Goal: Task Accomplishment & Management: Use online tool/utility

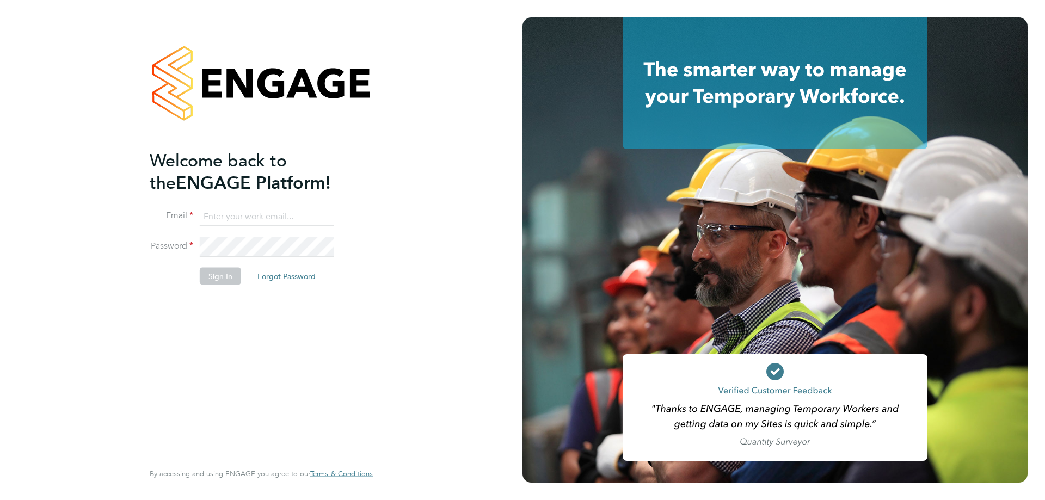
type input "amy.garcia@danielowen.co.uk"
click at [212, 273] on button "Sign In" at bounding box center [220, 276] width 41 height 17
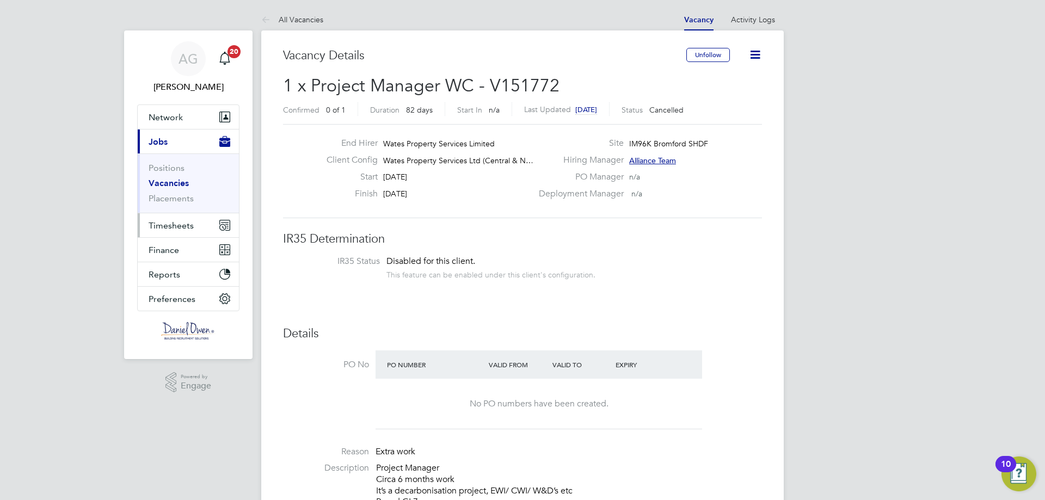
click at [193, 222] on span "Timesheets" at bounding box center [171, 226] width 45 height 10
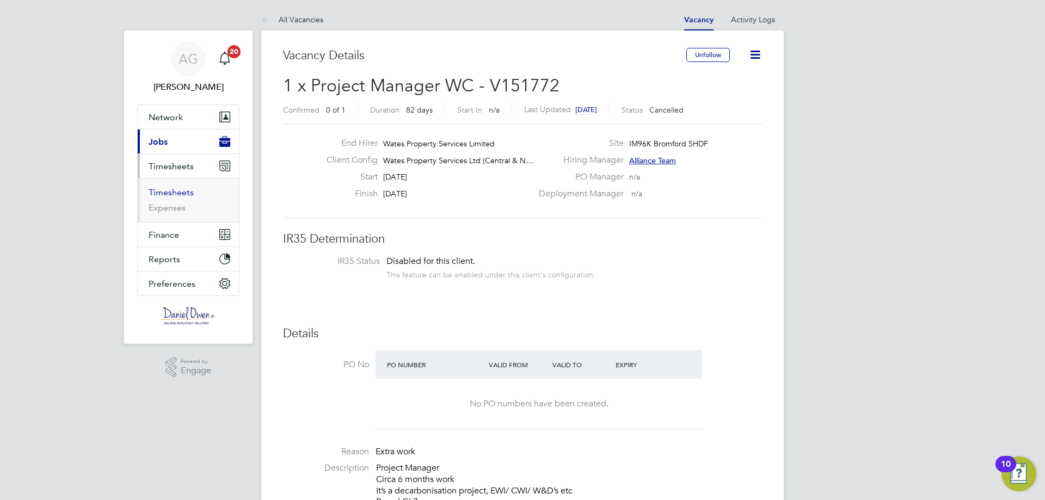
click at [179, 193] on link "Timesheets" at bounding box center [171, 192] width 45 height 10
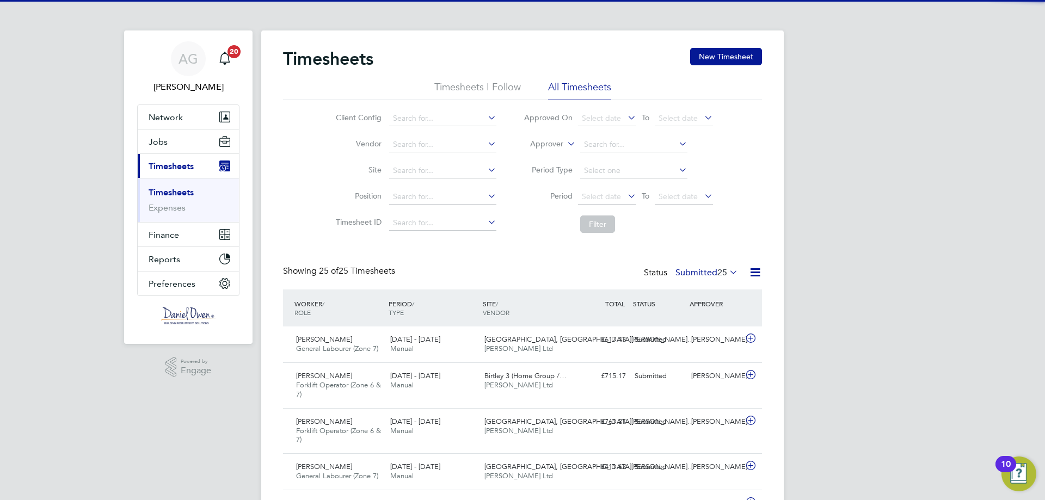
scroll to position [36, 95]
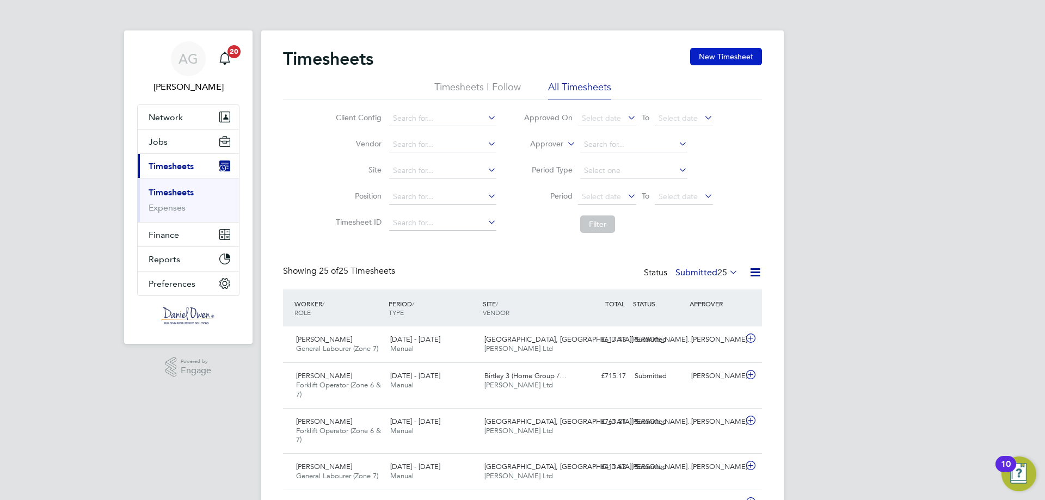
click at [721, 60] on button "New Timesheet" at bounding box center [726, 56] width 72 height 17
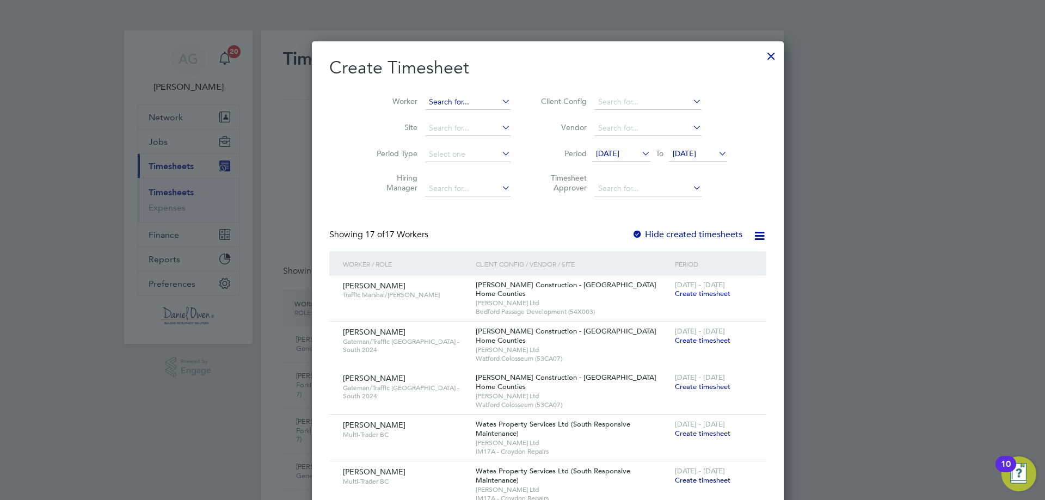
click at [437, 103] on input at bounding box center [467, 102] width 85 height 15
click at [469, 112] on b "Fost" at bounding box center [476, 116] width 15 height 9
type input "[PERSON_NAME]"
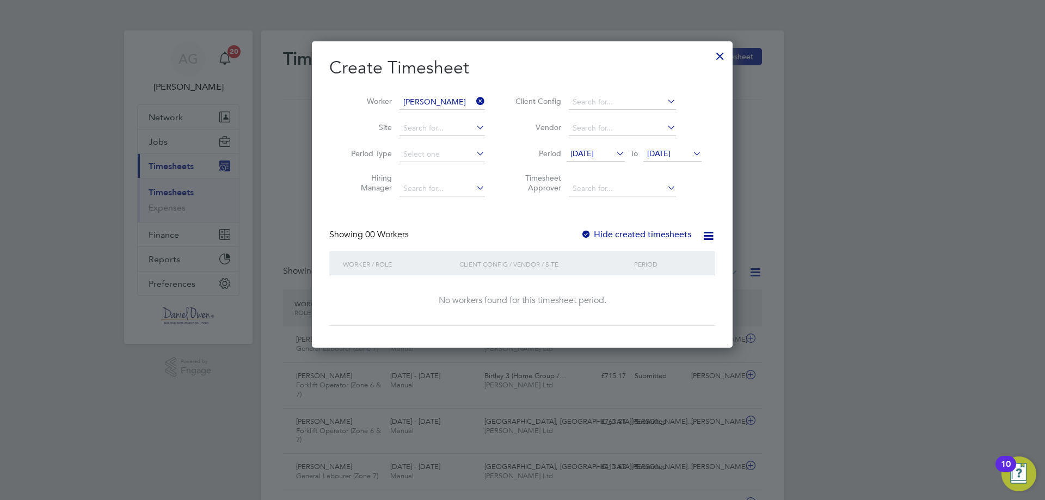
click at [585, 236] on div at bounding box center [586, 235] width 11 height 11
click at [594, 151] on span "[DATE]" at bounding box center [582, 154] width 23 height 10
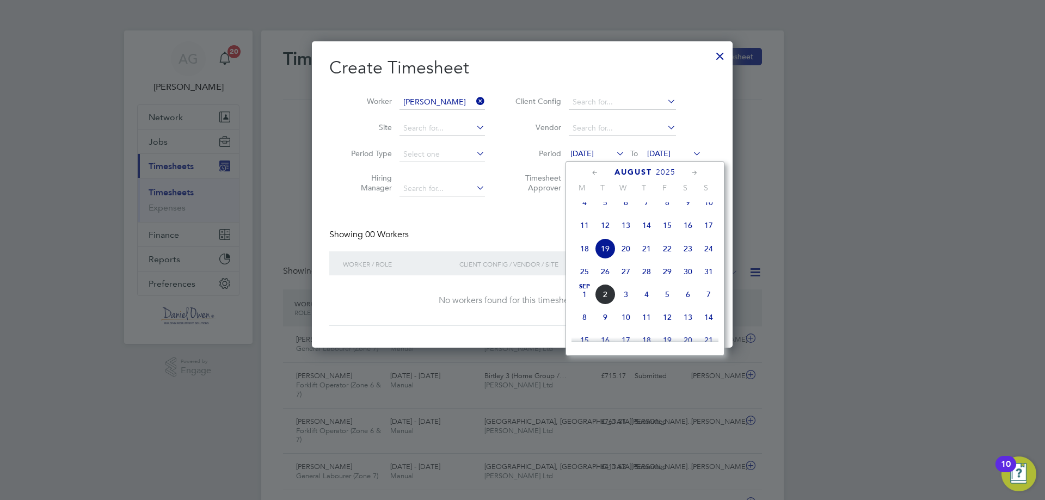
drag, startPoint x: 714, startPoint y: 57, endPoint x: 732, endPoint y: 59, distance: 17.6
click at [714, 56] on div at bounding box center [721, 54] width 20 height 20
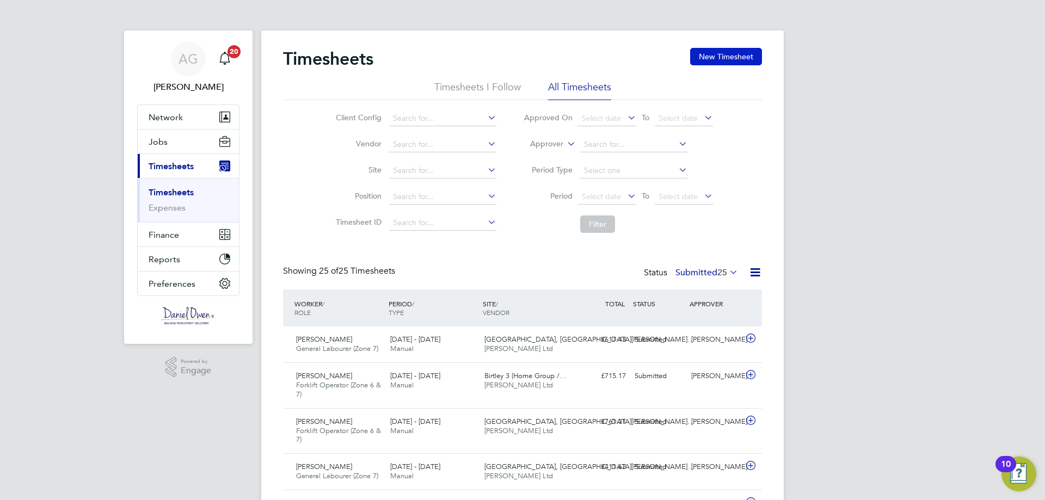
click at [731, 56] on button "New Timesheet" at bounding box center [726, 56] width 72 height 17
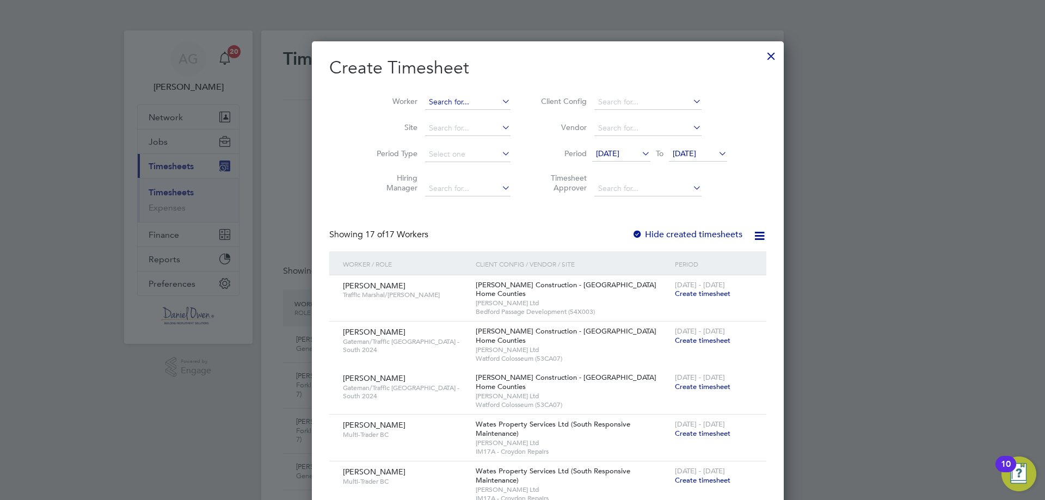
click at [446, 103] on input at bounding box center [467, 102] width 85 height 15
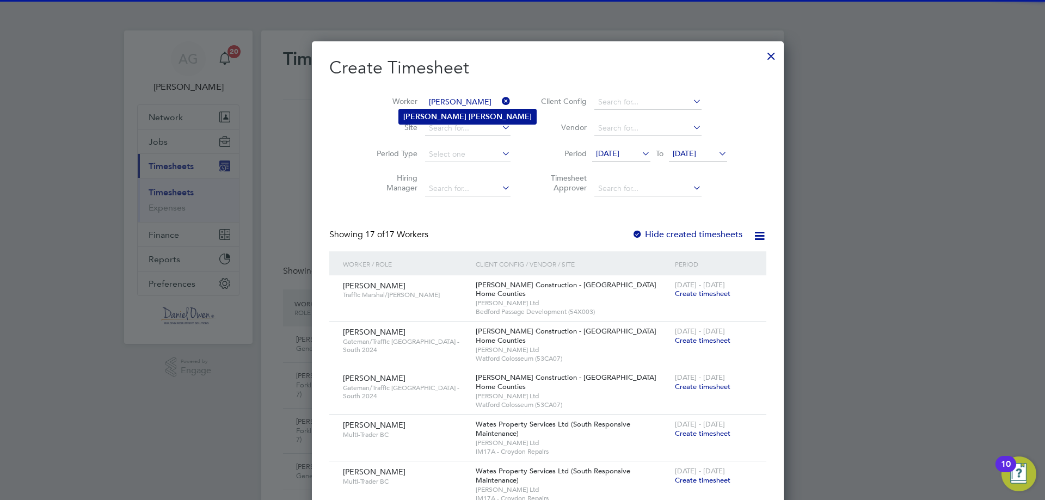
click at [469, 118] on b "[PERSON_NAME]" at bounding box center [500, 116] width 63 height 9
type input "[PERSON_NAME]"
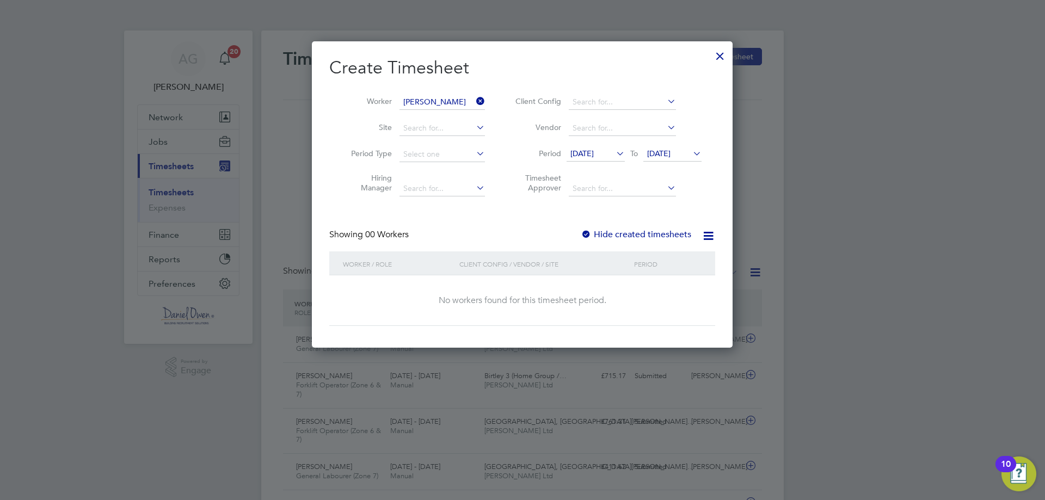
click at [598, 148] on span "[DATE]" at bounding box center [596, 154] width 58 height 15
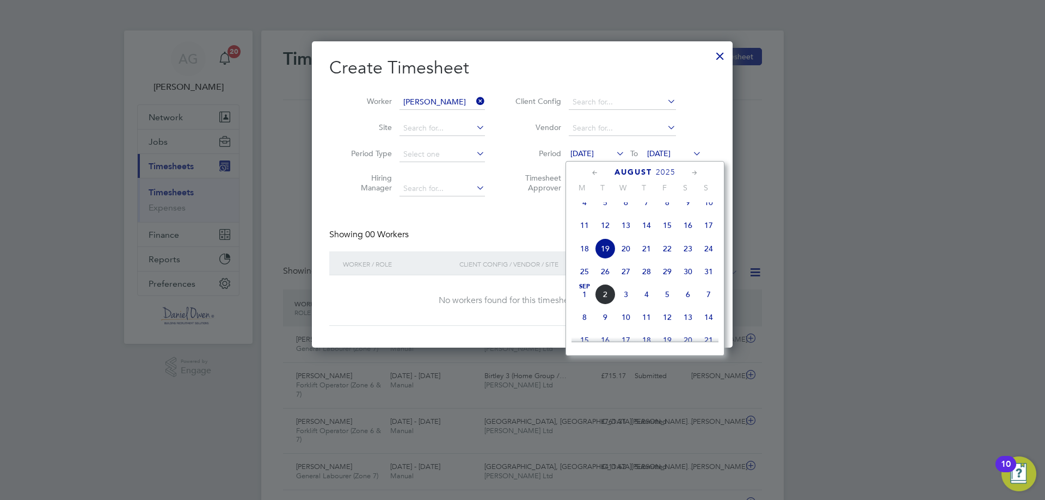
click at [655, 156] on span "[DATE]" at bounding box center [658, 154] width 23 height 10
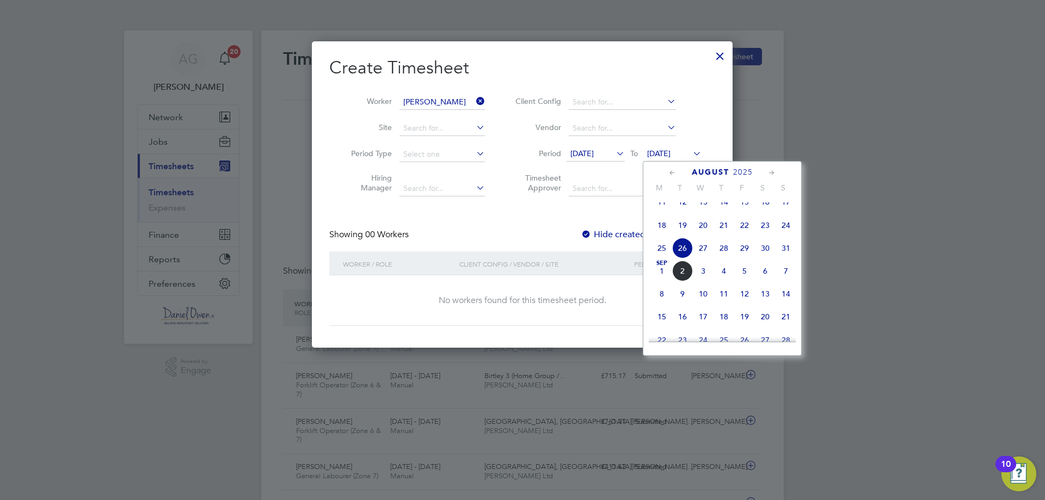
click at [787, 253] on span "31" at bounding box center [786, 248] width 21 height 21
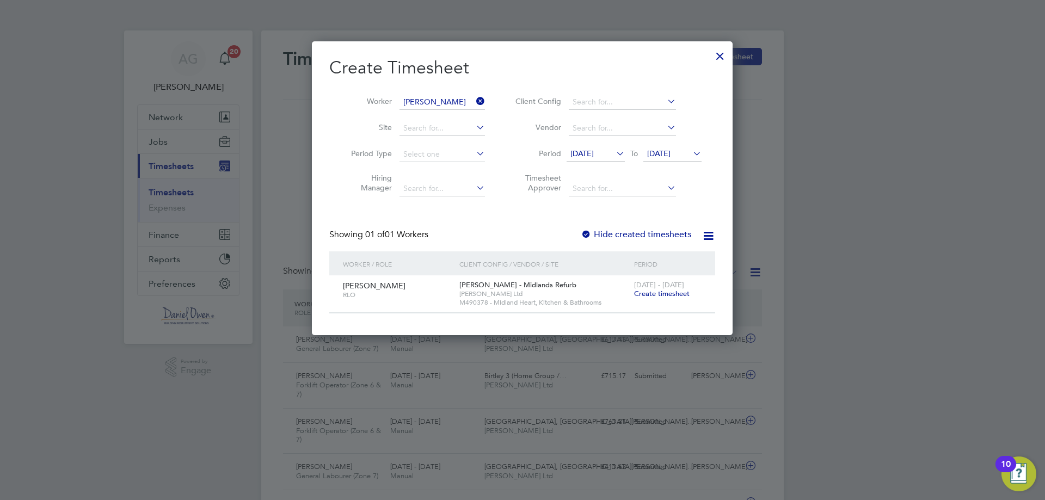
click at [594, 152] on span "[DATE]" at bounding box center [582, 154] width 23 height 10
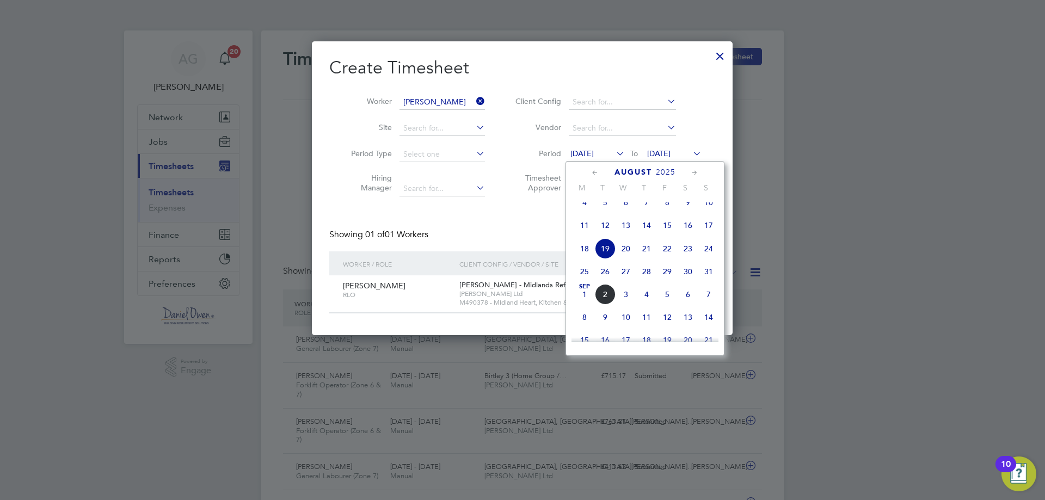
click at [583, 236] on span "11" at bounding box center [584, 225] width 21 height 21
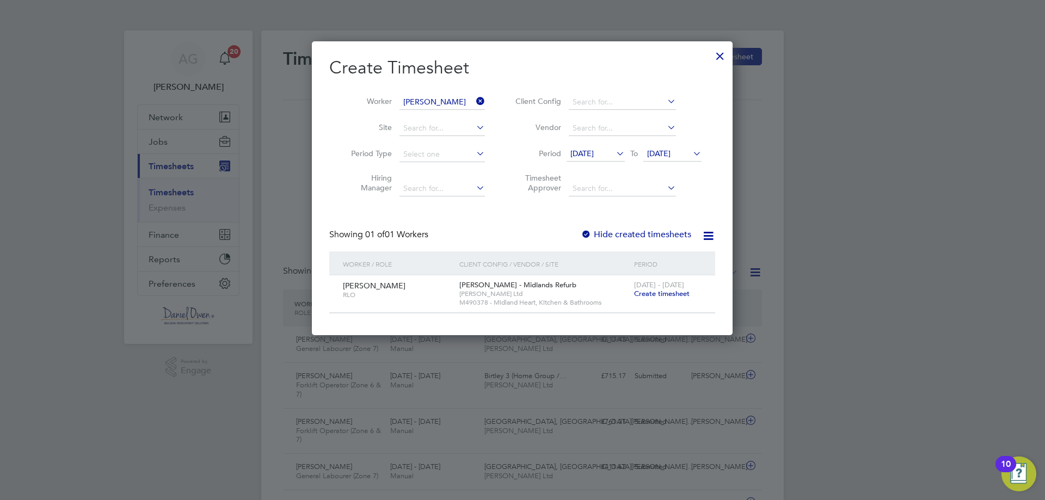
click at [586, 233] on div at bounding box center [586, 235] width 11 height 11
click at [712, 237] on icon at bounding box center [709, 236] width 14 height 14
click at [693, 213] on div "Create Timesheet Worker [PERSON_NAME] Site Period Type Hiring Manager Client Co…" at bounding box center [522, 185] width 386 height 257
click at [714, 235] on icon at bounding box center [709, 236] width 14 height 14
click at [644, 256] on li "Download missing timesheets" at bounding box center [654, 261] width 118 height 15
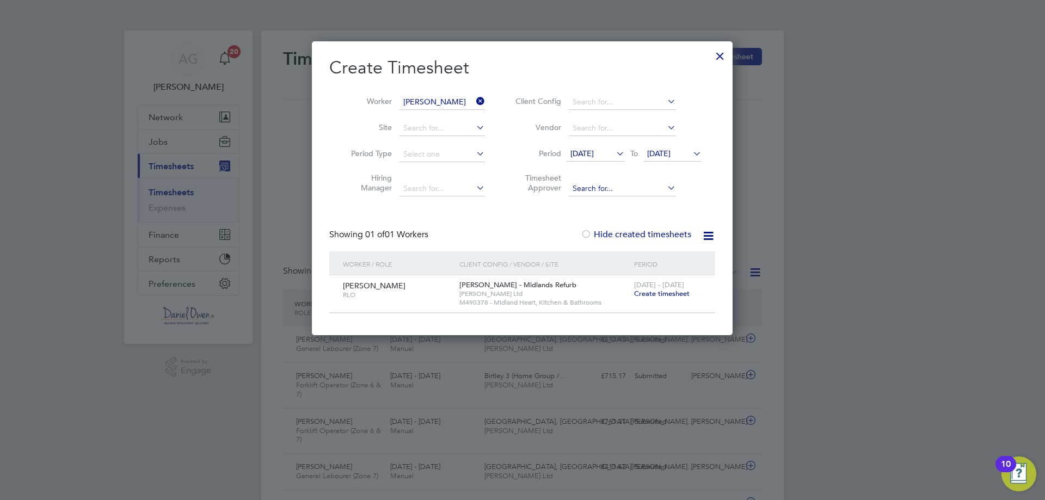
drag, startPoint x: 723, startPoint y: 58, endPoint x: 597, endPoint y: 194, distance: 185.3
click at [723, 58] on div at bounding box center [721, 54] width 20 height 20
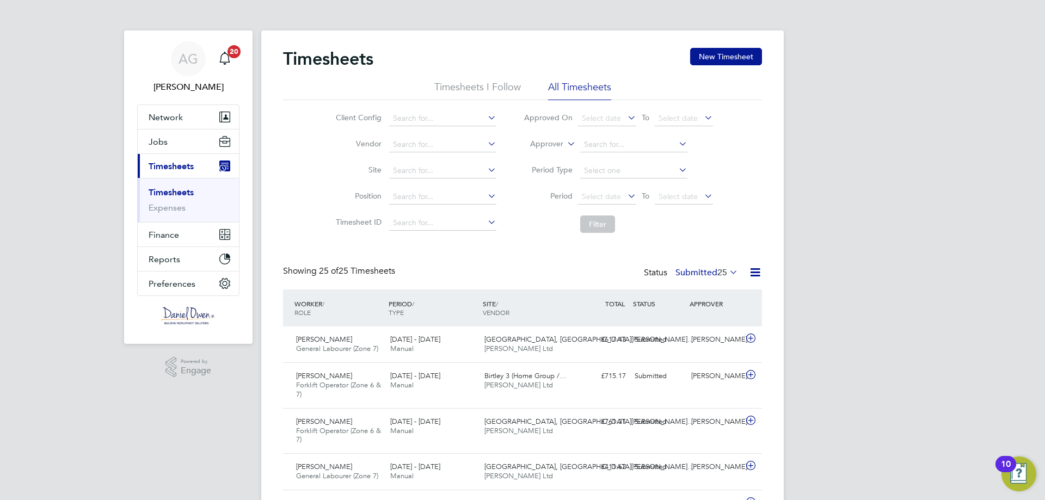
click at [483, 85] on li "Timesheets I Follow" at bounding box center [478, 91] width 87 height 20
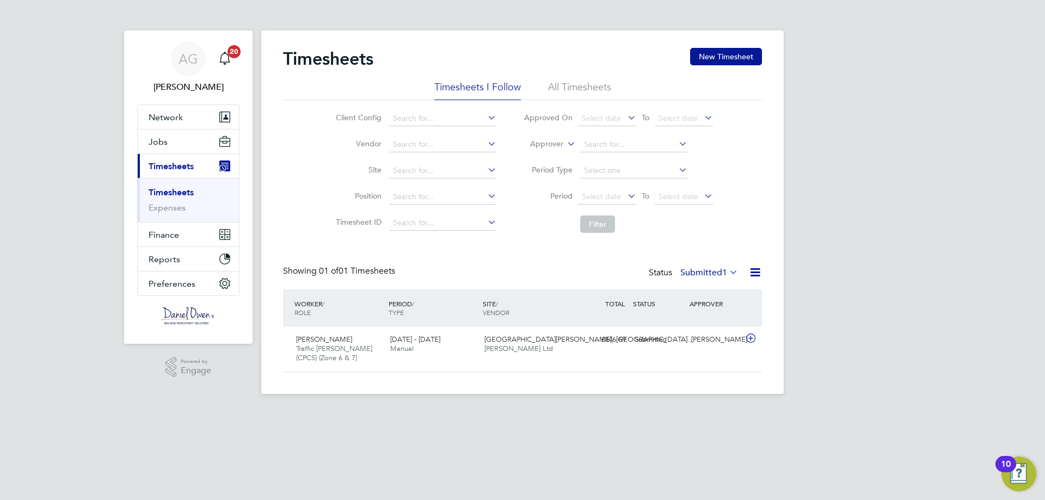
click at [576, 75] on div "Timesheets New Timesheet" at bounding box center [522, 64] width 479 height 33
click at [571, 81] on li "All Timesheets" at bounding box center [579, 91] width 63 height 20
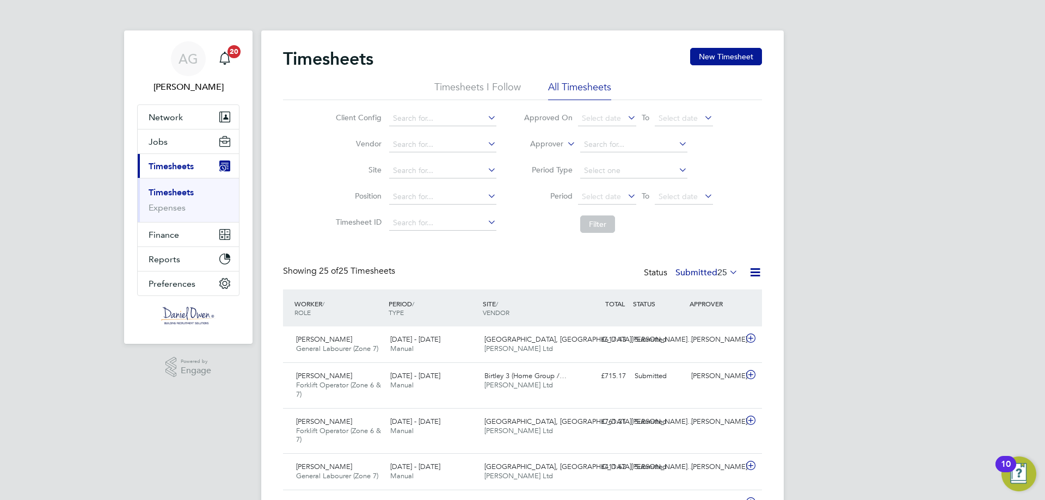
click at [307, 305] on div "WORKER / ROLE" at bounding box center [339, 308] width 94 height 28
